Goal: Navigation & Orientation: Find specific page/section

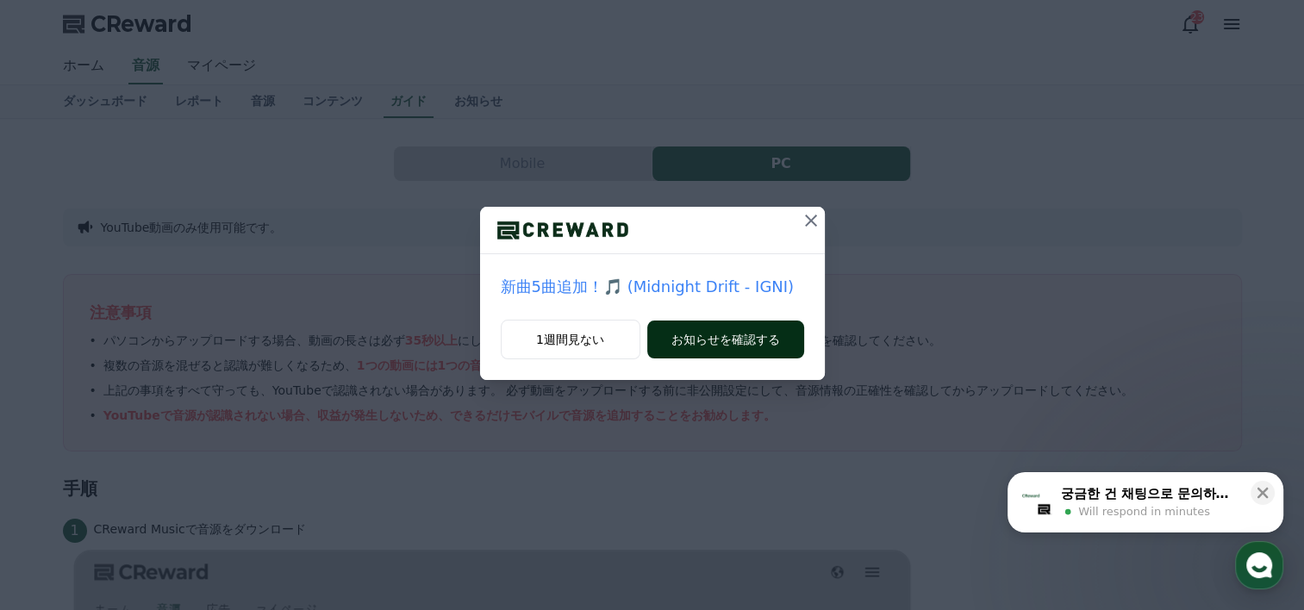
click at [735, 339] on button "お知らせを確認する" at bounding box center [725, 340] width 157 height 38
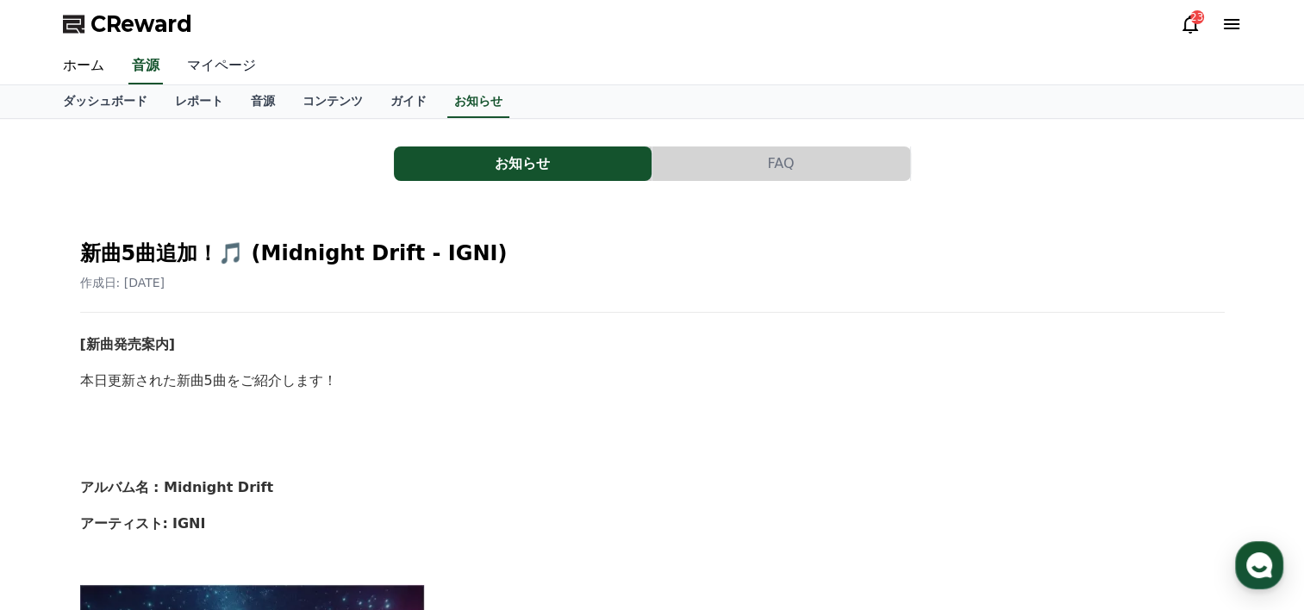
click at [190, 62] on link "マイページ" at bounding box center [221, 66] width 97 height 36
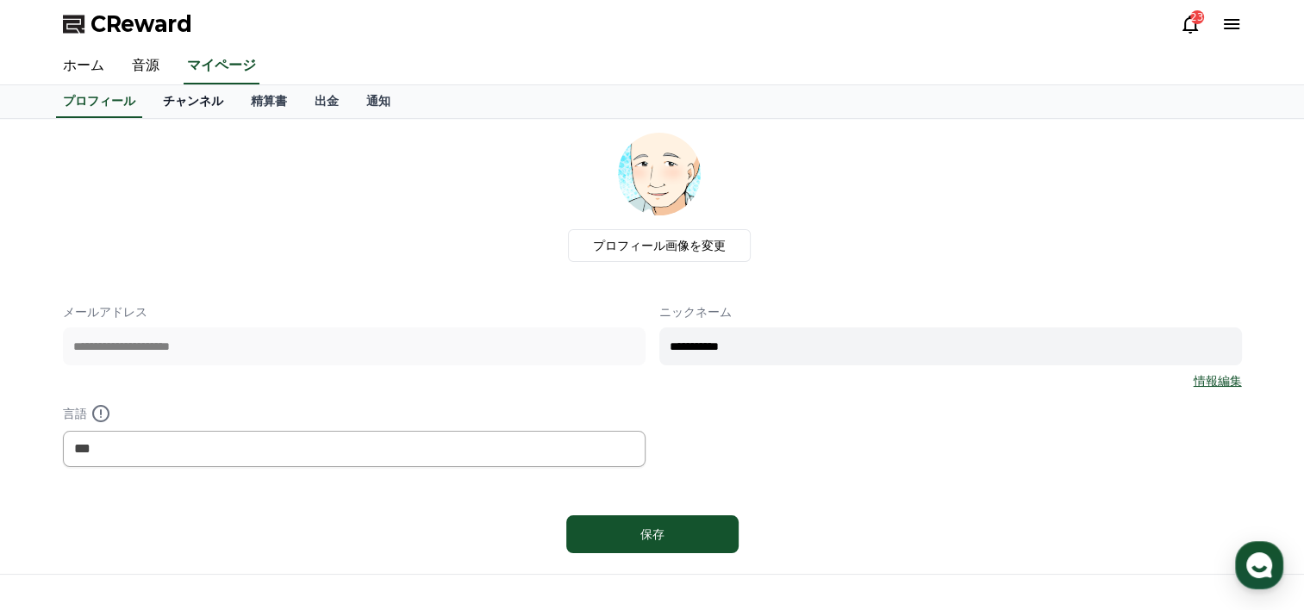
click at [153, 100] on link "チャンネル" at bounding box center [193, 101] width 88 height 33
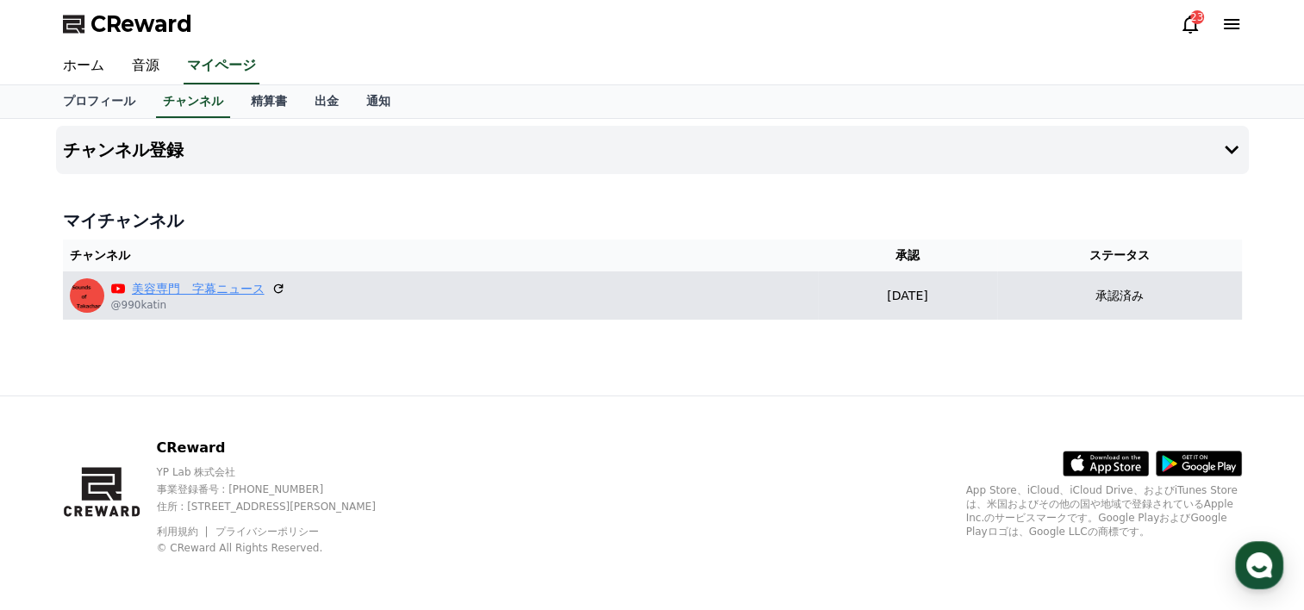
click at [150, 284] on link "美容専門　字幕ニュース" at bounding box center [198, 289] width 133 height 18
